Goal: Check status: Check status

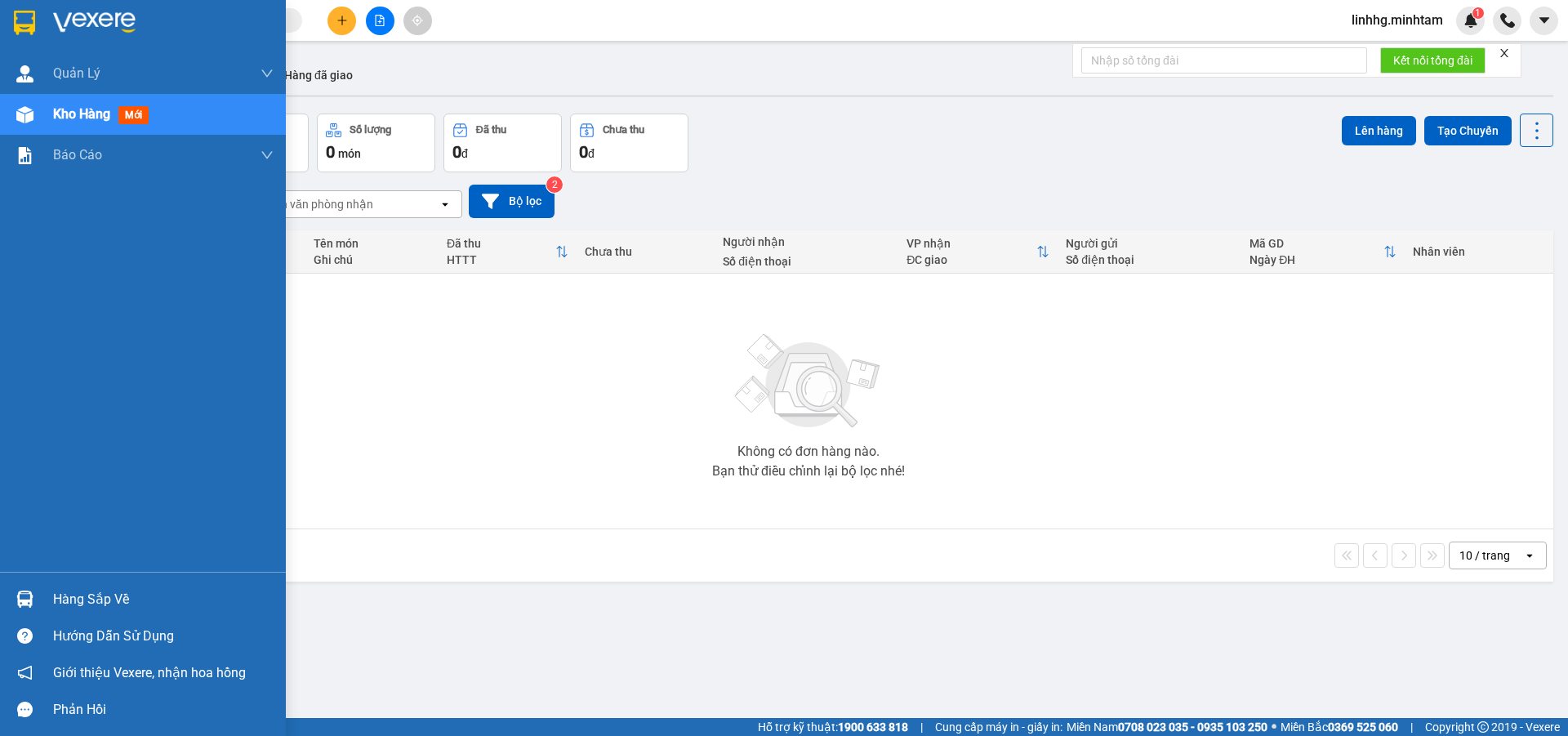
click at [103, 600] on div "Hàng sắp về" at bounding box center [164, 599] width 221 height 25
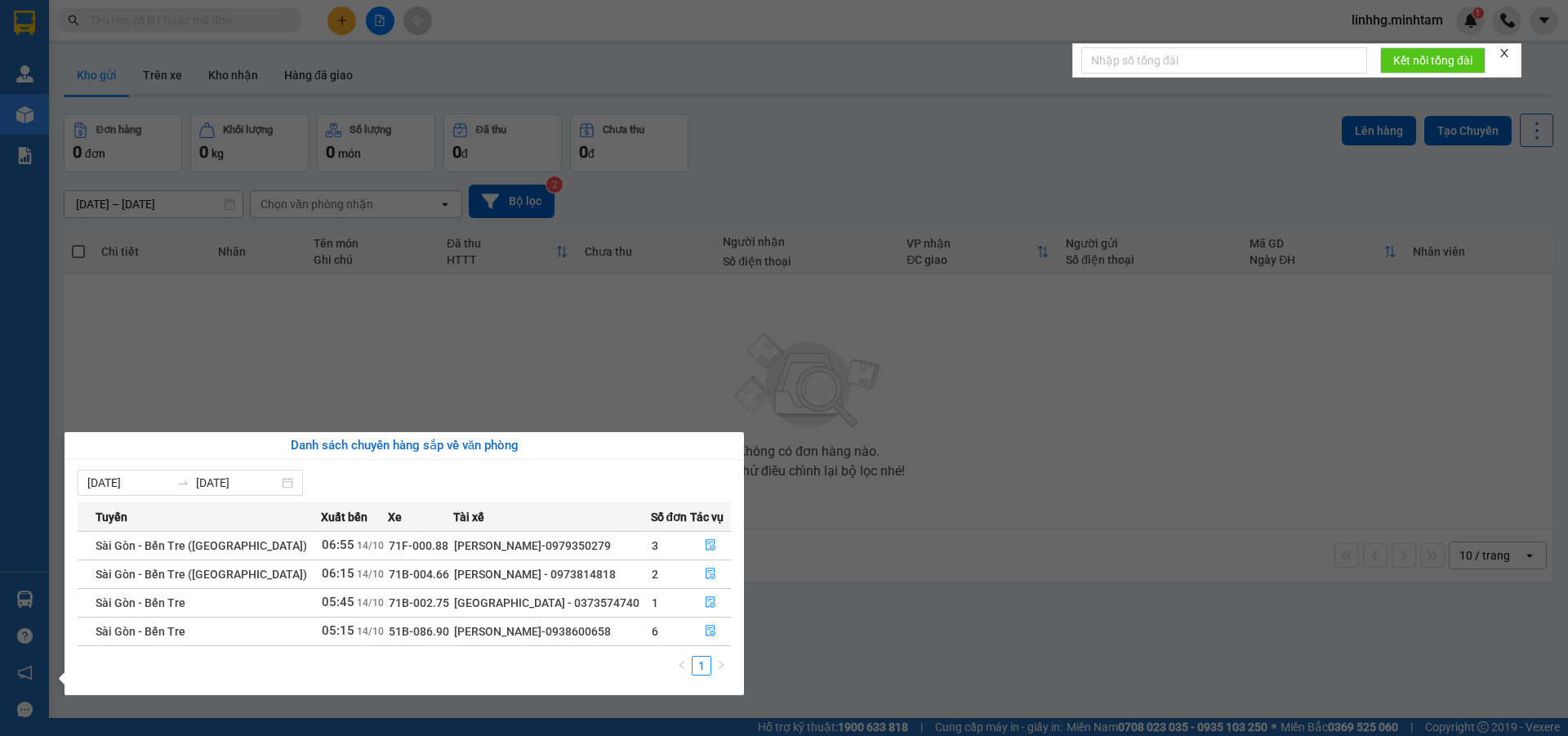
click at [490, 635] on div "HỒ HOÀNG KHA-0938600658" at bounding box center [552, 631] width 196 height 18
click at [531, 634] on div "HỒ HOÀNG KHA-0938600658" at bounding box center [552, 631] width 196 height 18
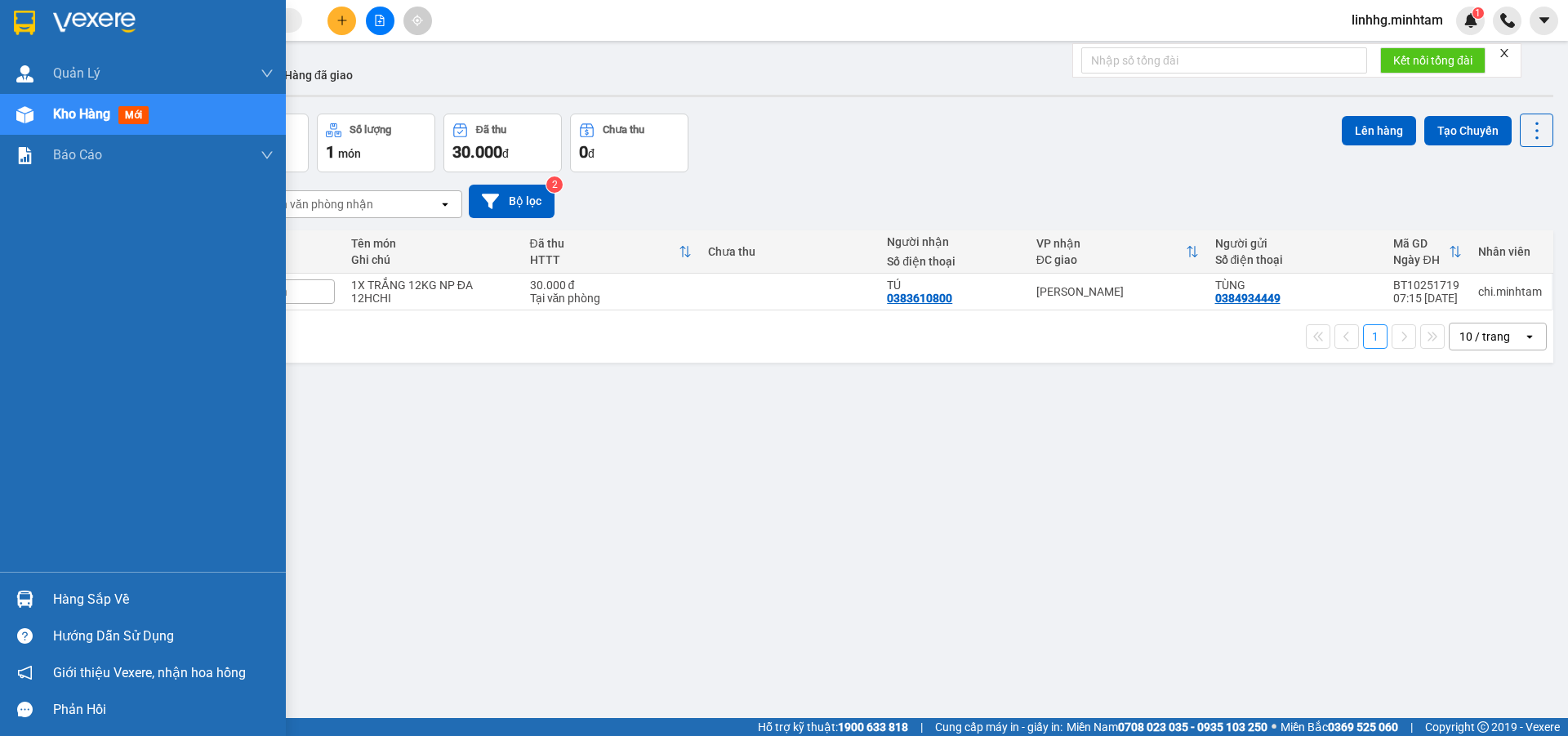
click at [63, 598] on div "Hàng sắp về" at bounding box center [164, 599] width 221 height 25
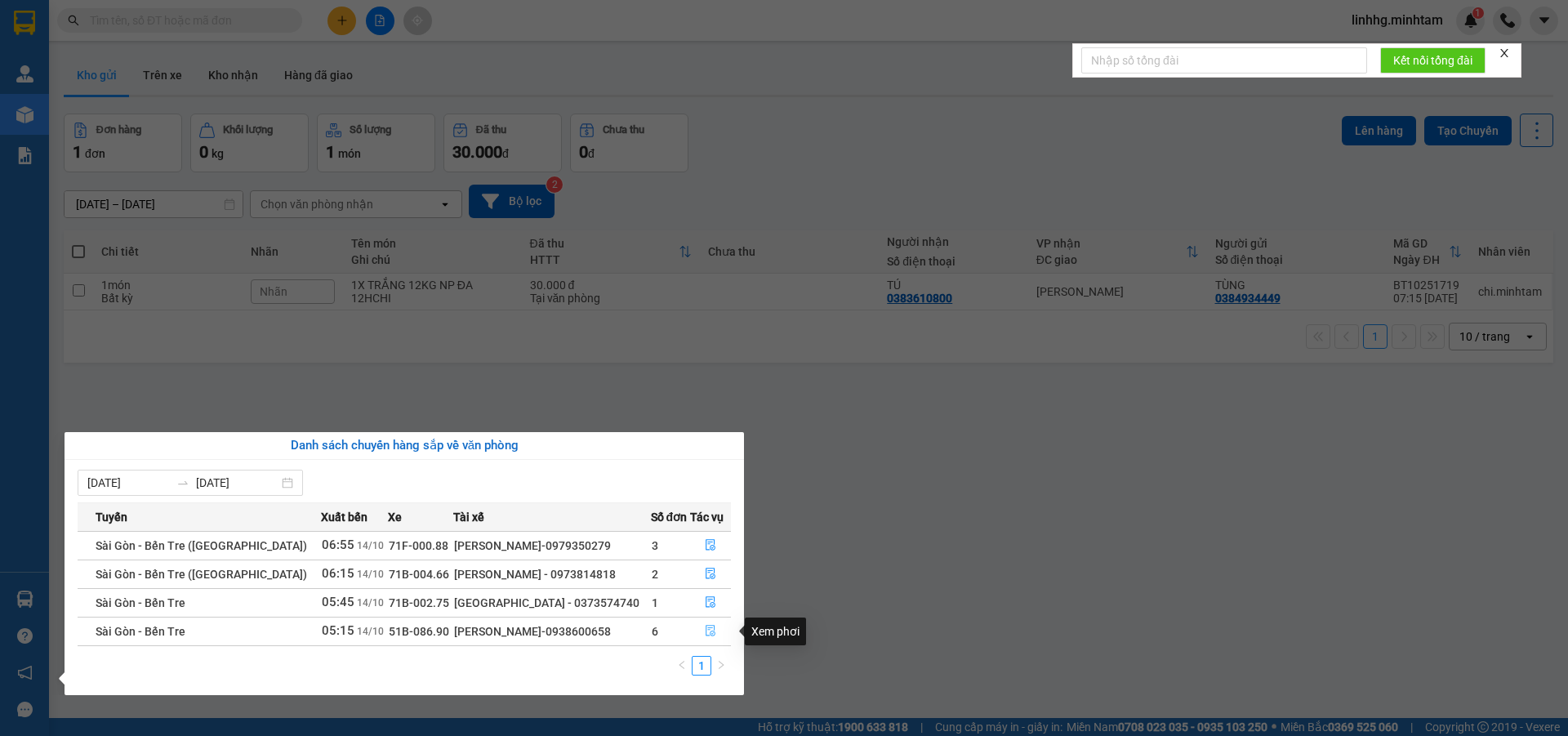
click at [713, 634] on button "button" at bounding box center [711, 631] width 40 height 26
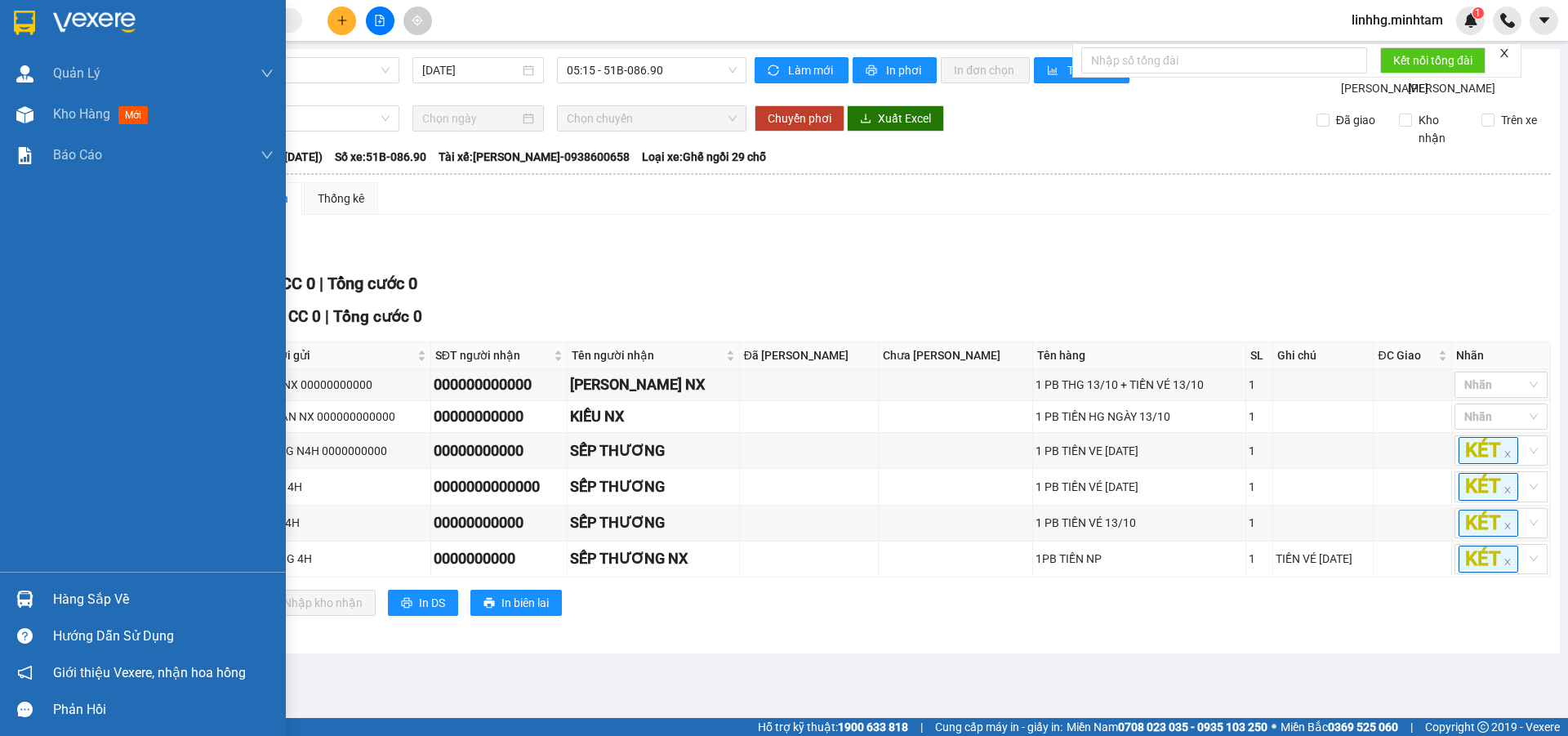
click at [117, 592] on div "Hàng sắp về" at bounding box center [164, 599] width 221 height 25
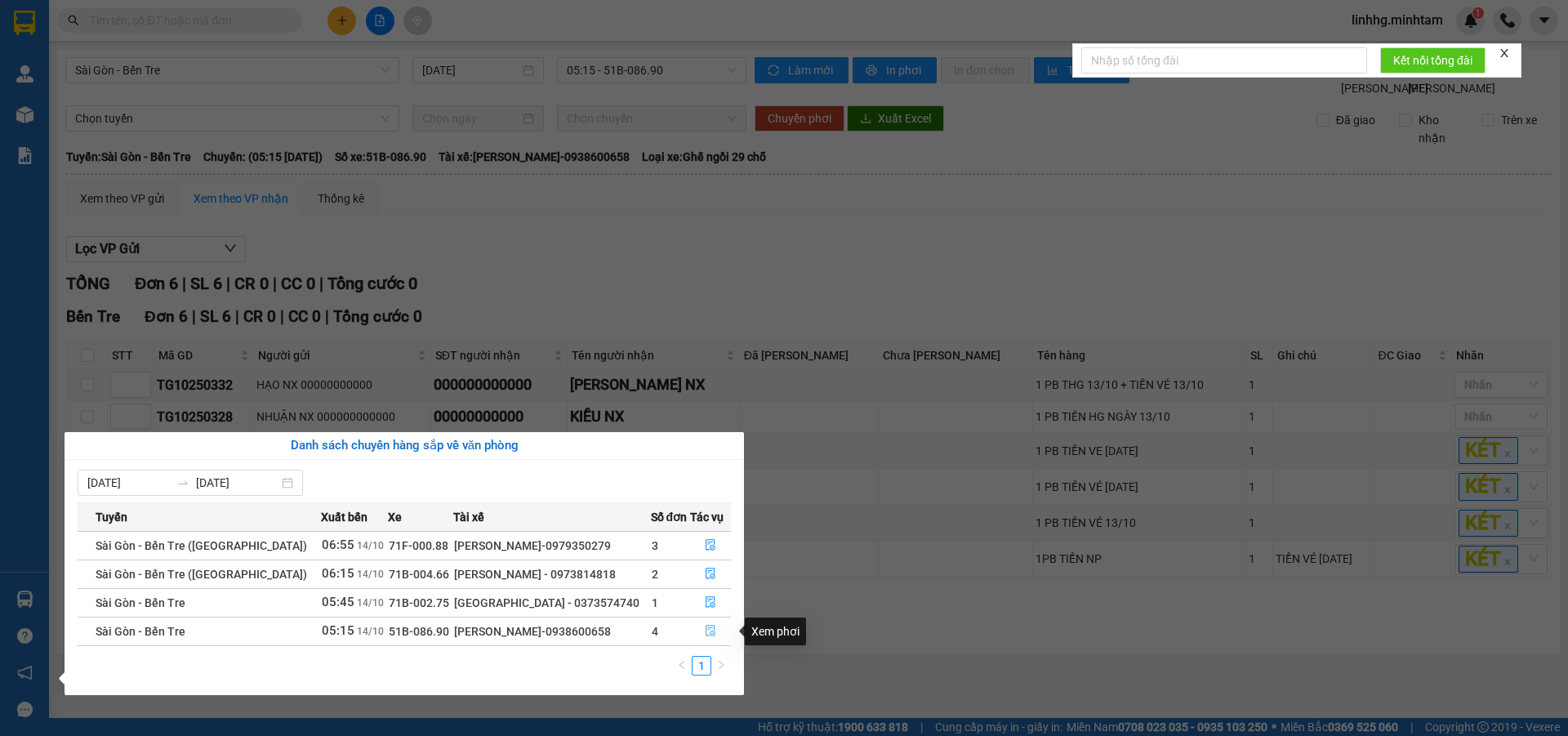
click at [699, 631] on button "button" at bounding box center [711, 631] width 40 height 26
